Goal: Task Accomplishment & Management: Manage account settings

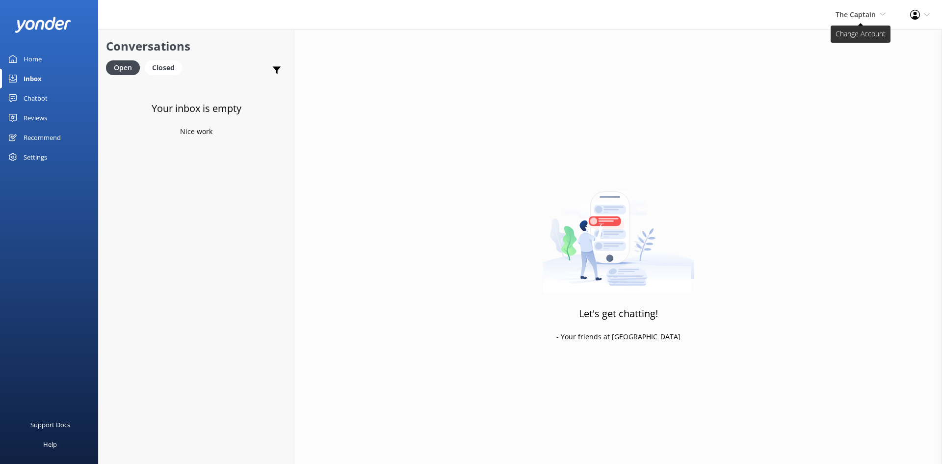
click at [851, 15] on span "The Captain" at bounding box center [855, 14] width 40 height 9
click at [829, 39] on link "De [GEOGRAPHIC_DATA]" at bounding box center [849, 42] width 98 height 24
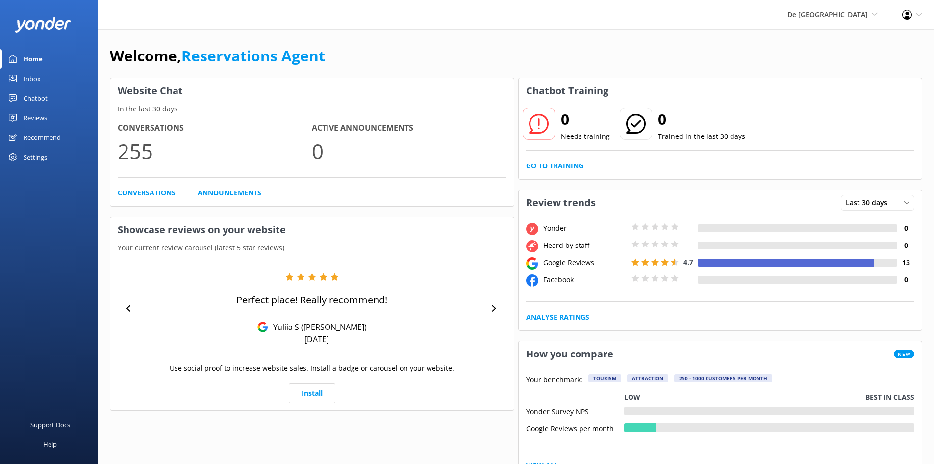
click at [33, 76] on div "Inbox" at bounding box center [32, 79] width 17 height 20
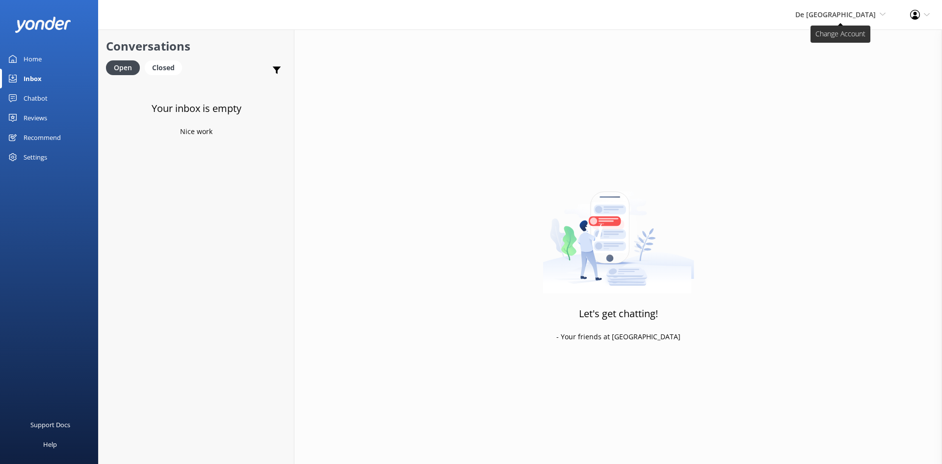
click at [837, 13] on span "De [GEOGRAPHIC_DATA]" at bounding box center [835, 14] width 80 height 9
click at [834, 65] on link "Aruba's Activities Expert" at bounding box center [849, 66] width 98 height 24
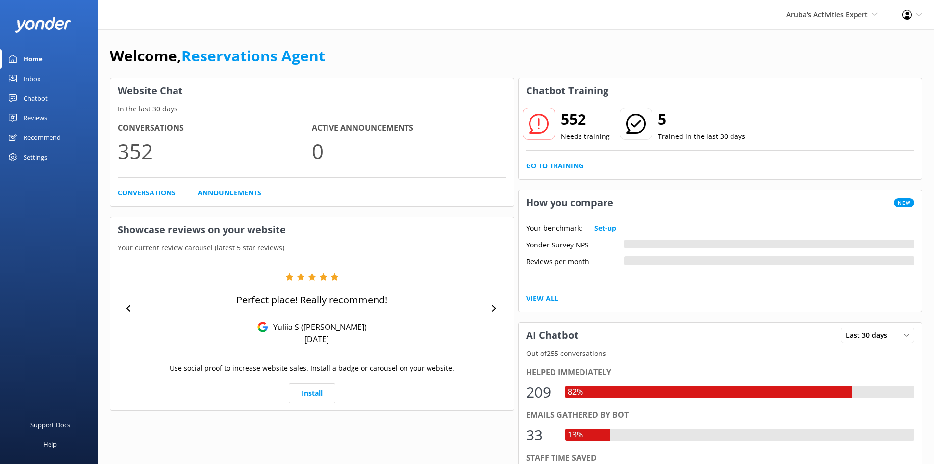
click at [29, 72] on div "Inbox" at bounding box center [32, 79] width 17 height 20
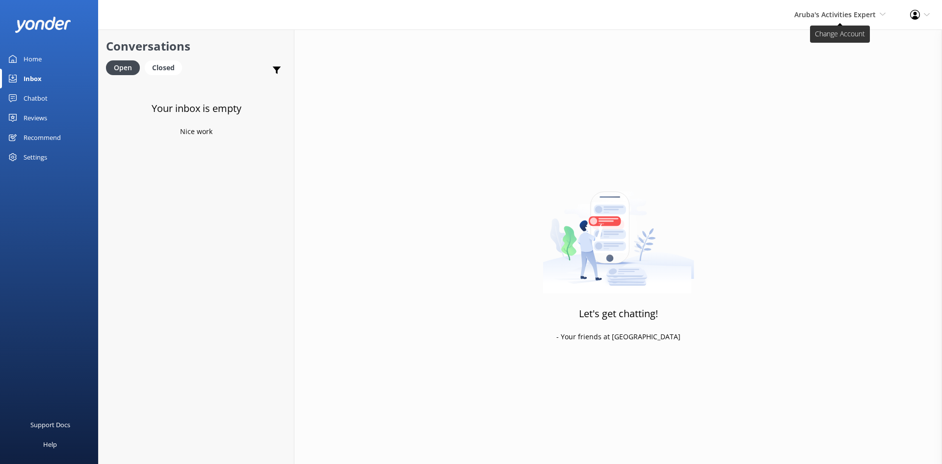
click at [833, 14] on span "Aruba's Activities Expert" at bounding box center [834, 14] width 81 height 9
click at [820, 93] on link "The Captain" at bounding box center [849, 89] width 98 height 24
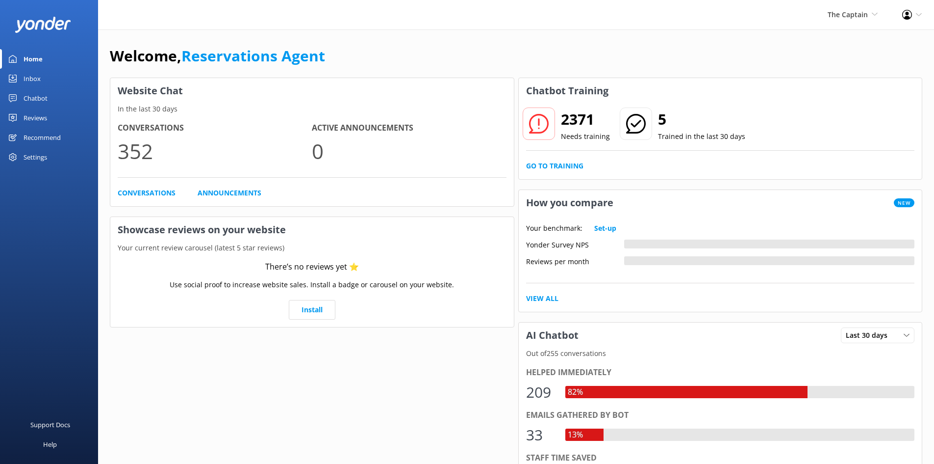
click at [30, 78] on div "Inbox" at bounding box center [32, 79] width 17 height 20
